Goal: Check status: Check status

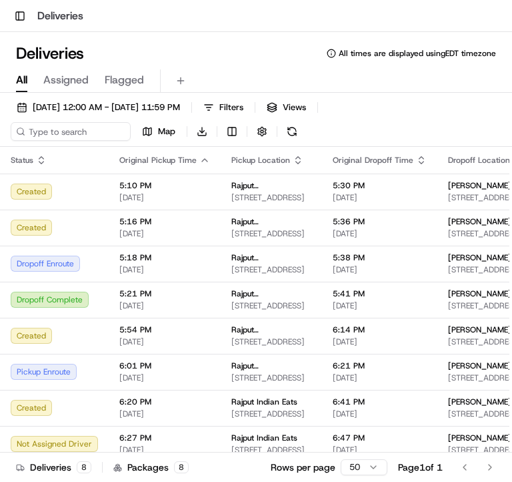
click at [357, 467] on html "Toggle Sidebar Deliveries Deliveries All times are displayed using EDT timezone…" at bounding box center [256, 241] width 512 height 482
click at [368, 464] on html "Toggle Sidebar Deliveries Deliveries All times are displayed using EDT timezone…" at bounding box center [256, 241] width 512 height 482
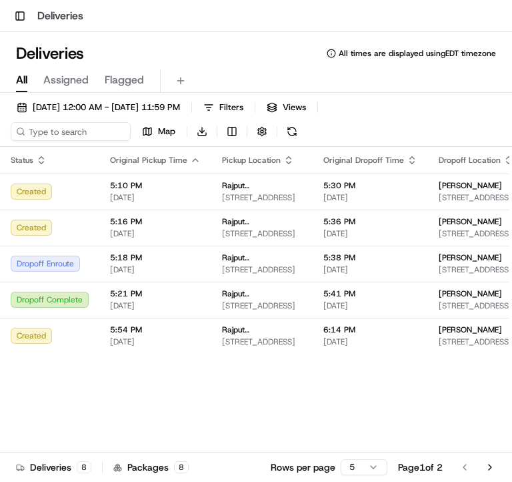
click at [488, 465] on button "Go to next page" at bounding box center [490, 467] width 23 height 19
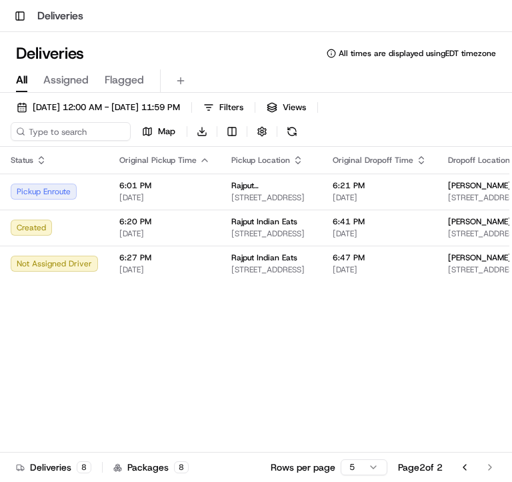
click at [282, 381] on div "Status Original Pickup Time Pickup Location Original Dropoff Time Dropoff Locat…" at bounding box center [345, 327] width 690 height 361
click at [271, 309] on div "Status Original Pickup Time Pickup Location Original Dropoff Time Dropoff Locat…" at bounding box center [345, 327] width 690 height 361
click at [290, 131] on button at bounding box center [292, 131] width 19 height 19
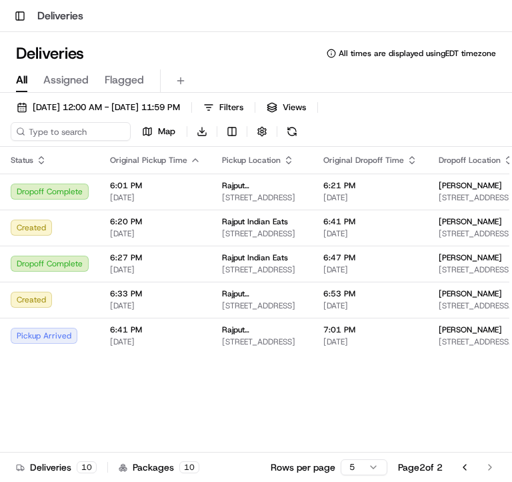
click at [463, 468] on button "Go to previous page" at bounding box center [465, 467] width 23 height 19
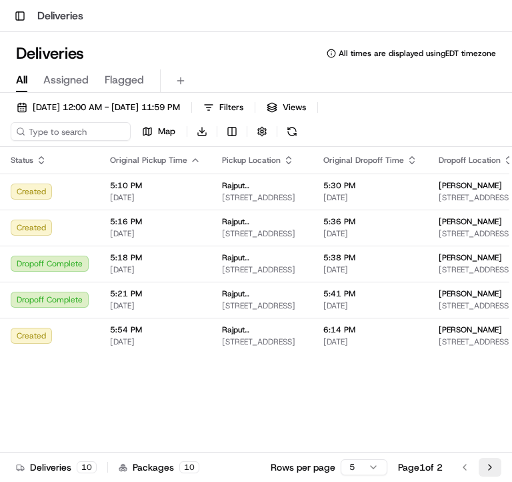
click at [488, 470] on button "Go to next page" at bounding box center [490, 467] width 23 height 19
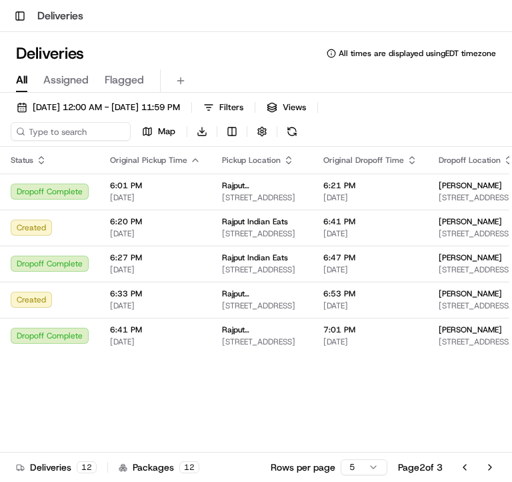
click at [185, 404] on div "Status Original Pickup Time Pickup Location Original Dropoff Time Dropoff Locat…" at bounding box center [340, 327] width 680 height 361
click at [490, 468] on button "Go to next page" at bounding box center [490, 467] width 23 height 19
